Goal: Information Seeking & Learning: Stay updated

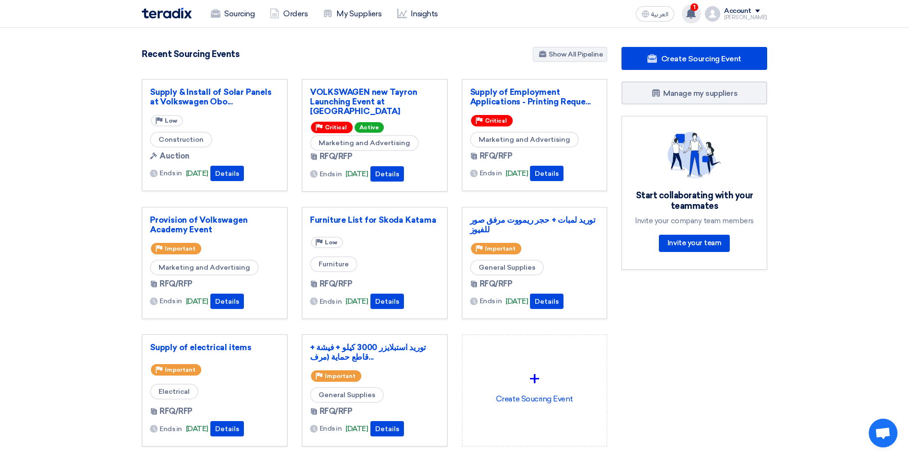
click at [291, 9] on span "1" at bounding box center [694, 7] width 8 height 8
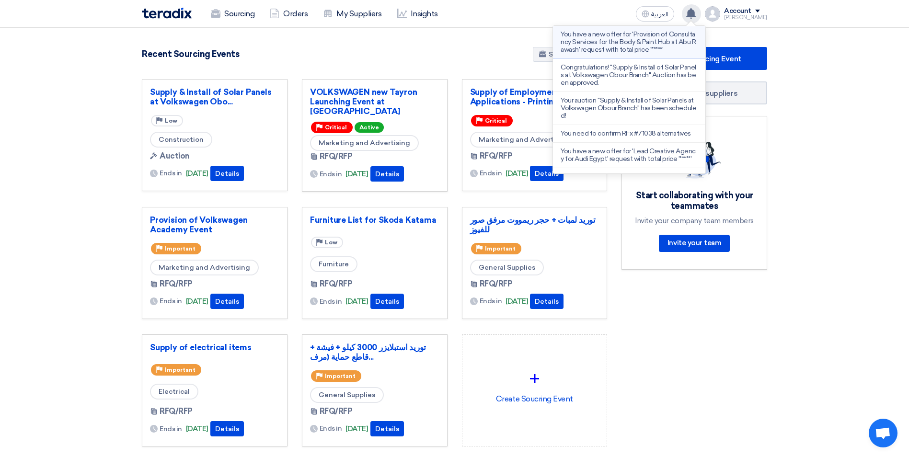
click at [291, 39] on p "You have a new offer for 'Provision of Consultancy Services for the Body & Pain…" at bounding box center [628, 42] width 137 height 23
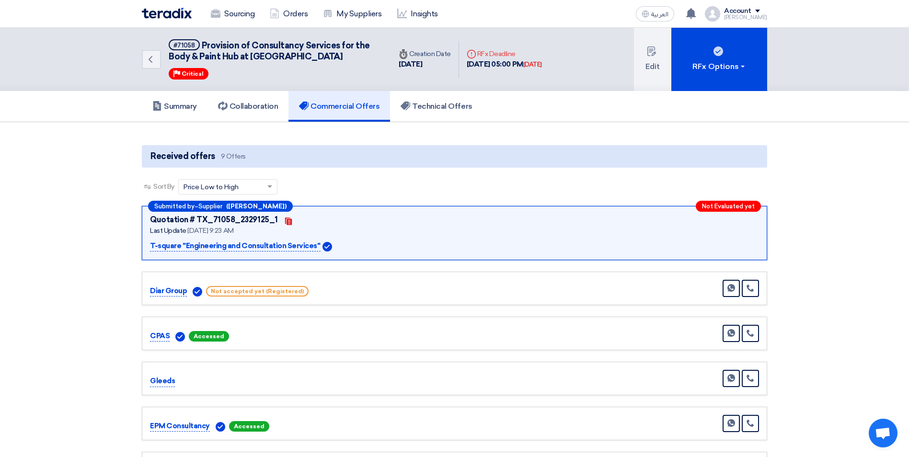
click at [167, 9] on img at bounding box center [167, 13] width 50 height 11
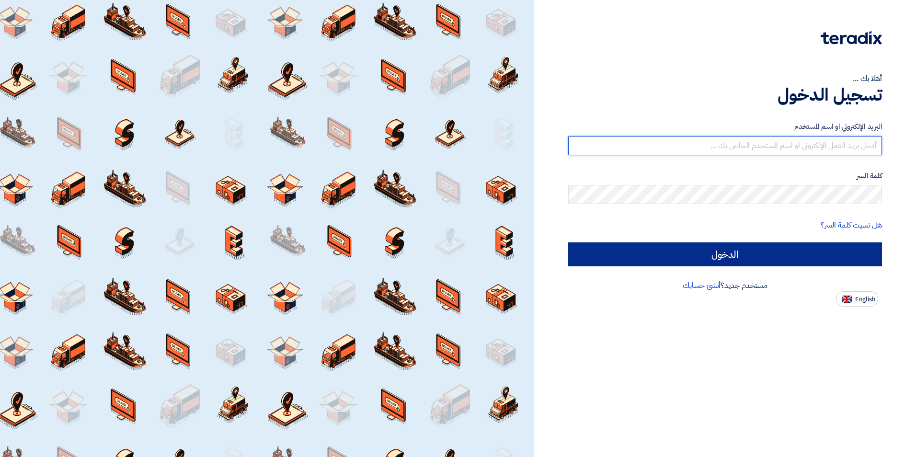
type input "[EMAIL_ADDRESS][DOMAIN_NAME]"
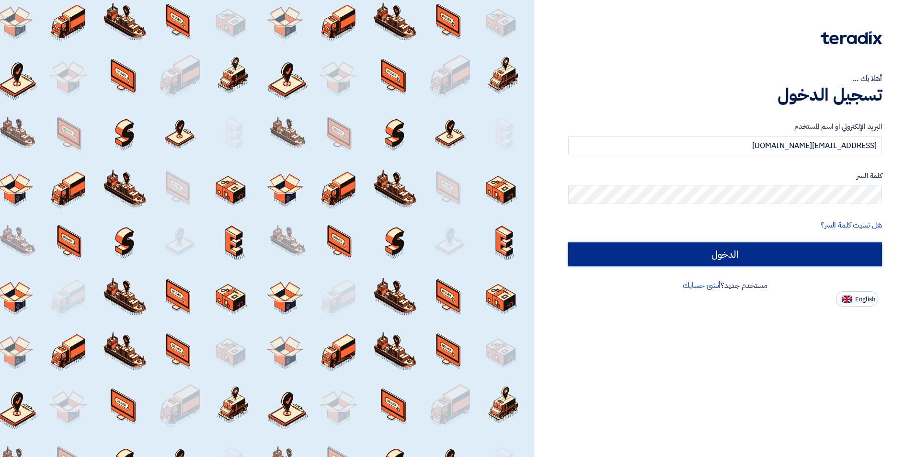
click at [728, 252] on input "الدخول" at bounding box center [725, 254] width 314 height 24
type input "Sign in"
